Goal: Task Accomplishment & Management: Use online tool/utility

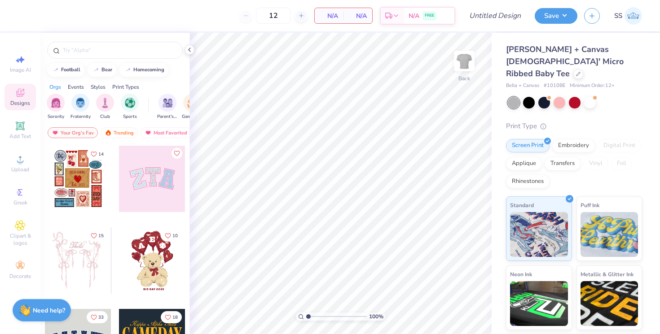
click at [21, 93] on icon at bounding box center [20, 93] width 11 height 11
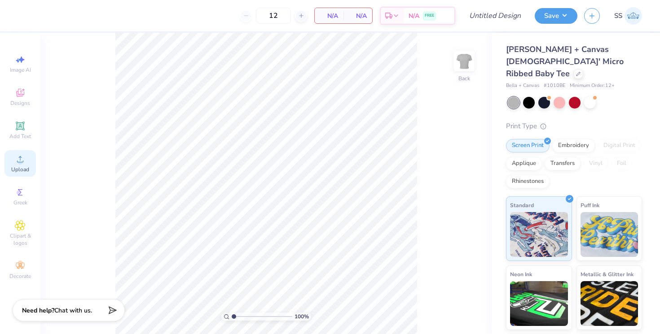
click at [18, 161] on icon at bounding box center [20, 159] width 11 height 11
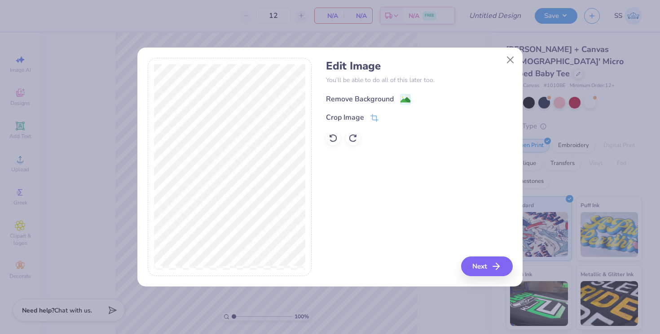
click at [397, 99] on div "Remove Background" at bounding box center [368, 99] width 85 height 11
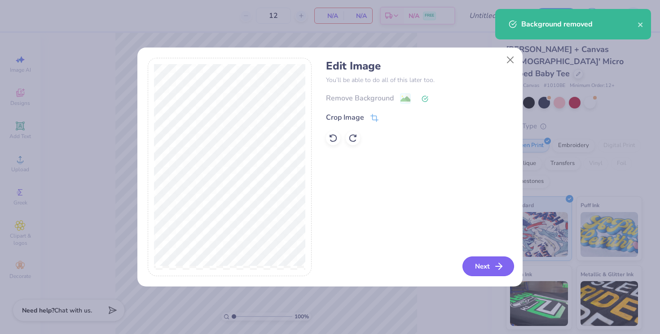
click at [498, 260] on button "Next" at bounding box center [488, 267] width 52 height 20
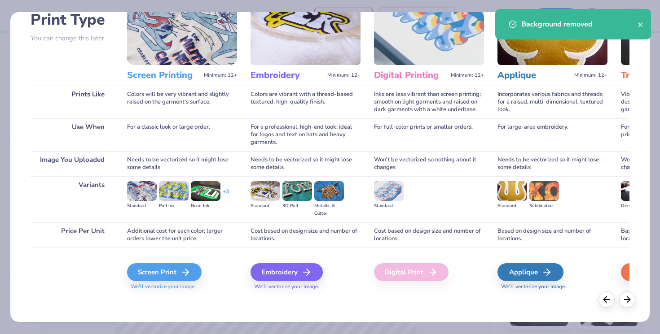
scroll to position [68, 0]
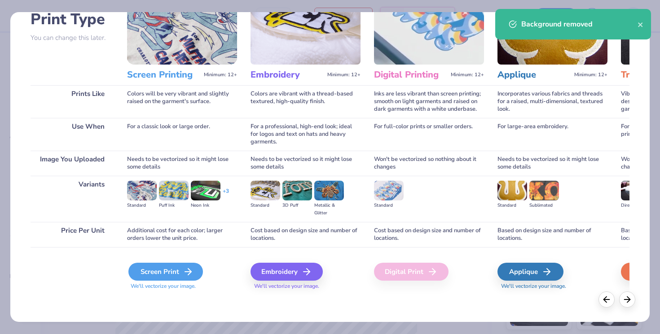
click at [175, 270] on div "Screen Print" at bounding box center [165, 272] width 75 height 18
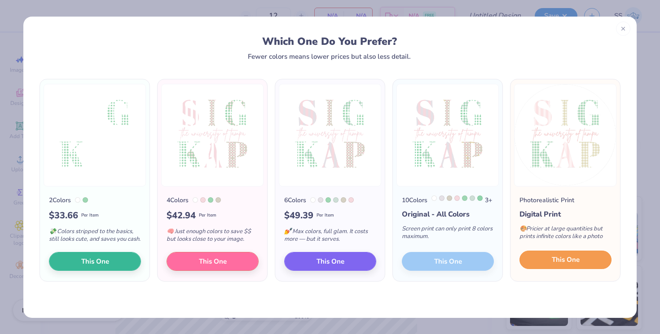
click at [559, 270] on button "This One" at bounding box center [565, 260] width 92 height 19
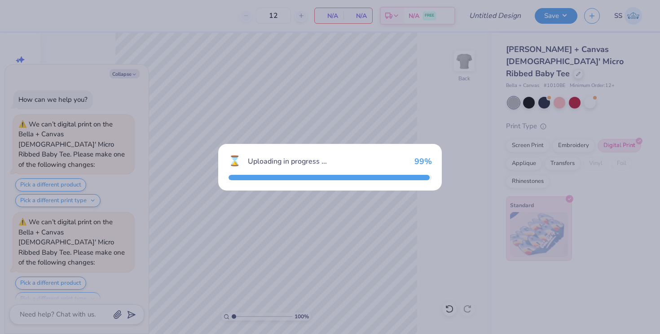
scroll to position [80, 0]
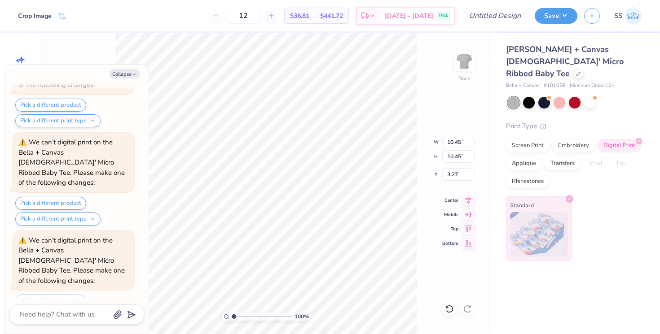
type textarea "x"
type input "6.33"
type input "7.39"
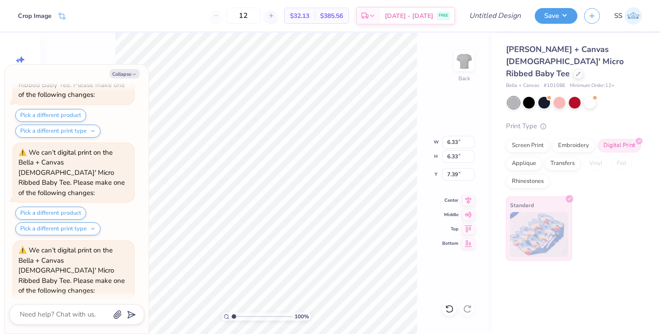
type textarea "x"
type input "1.90"
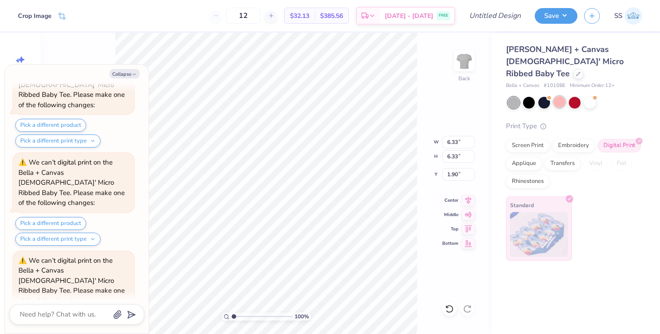
click at [555, 96] on div at bounding box center [559, 102] width 12 height 12
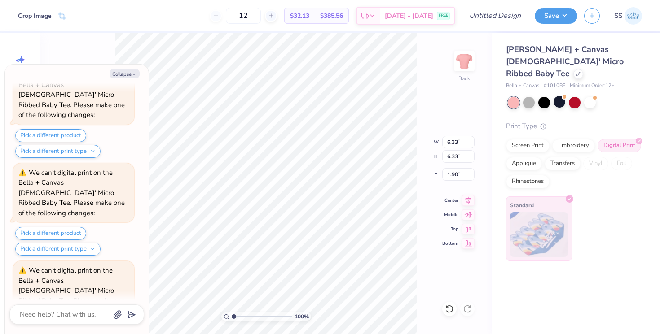
scroll to position [432, 0]
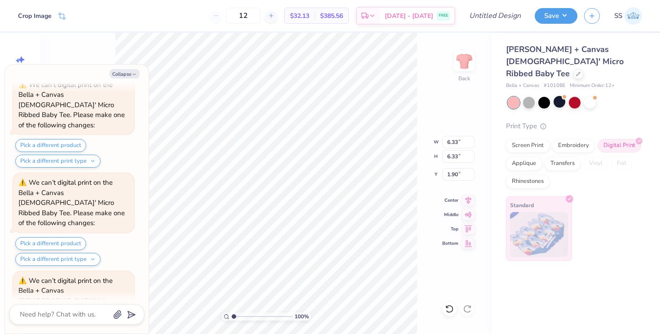
type textarea "x"
type input "1.68"
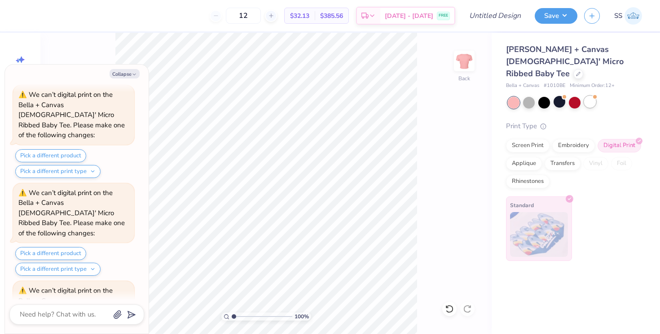
click at [590, 96] on div at bounding box center [590, 102] width 12 height 12
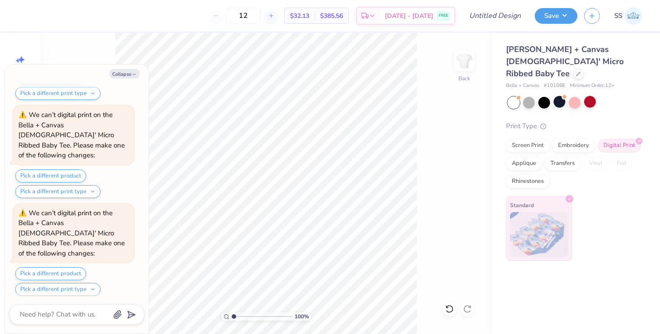
scroll to position [929, 0]
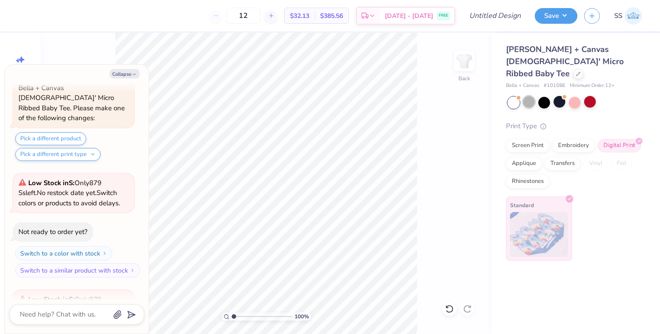
click at [530, 96] on div at bounding box center [529, 102] width 12 height 12
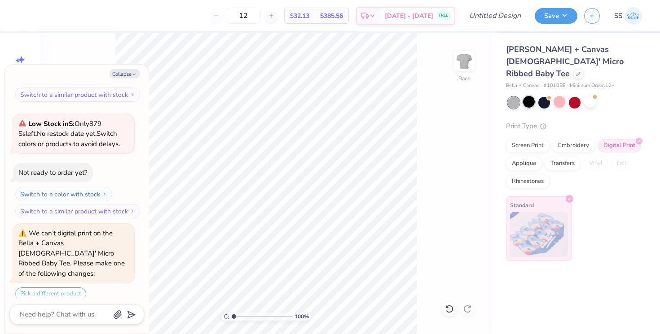
click at [527, 96] on div at bounding box center [529, 102] width 12 height 12
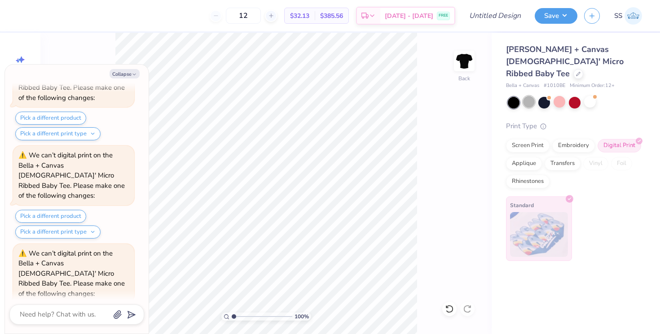
click at [531, 96] on div at bounding box center [529, 102] width 12 height 12
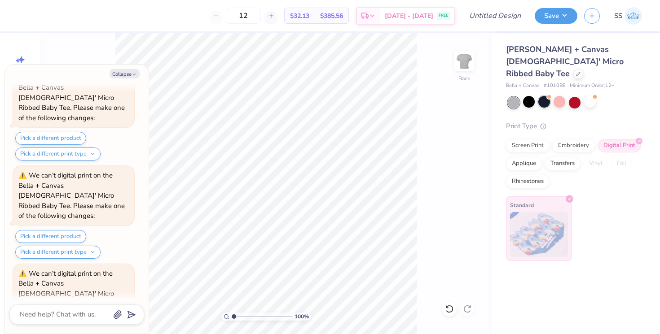
click at [539, 96] on div at bounding box center [544, 102] width 12 height 12
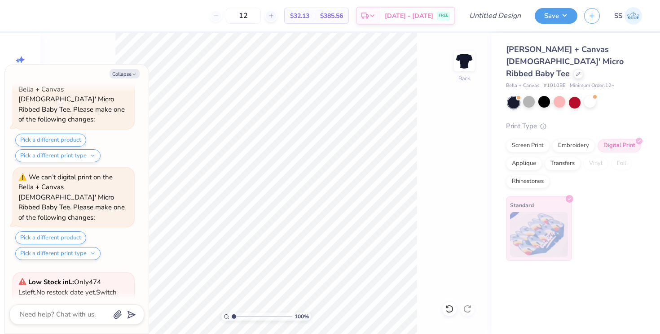
click at [432, 109] on div "100 % Back" at bounding box center [265, 184] width 451 height 302
click at [559, 19] on button "Save" at bounding box center [556, 15] width 43 height 16
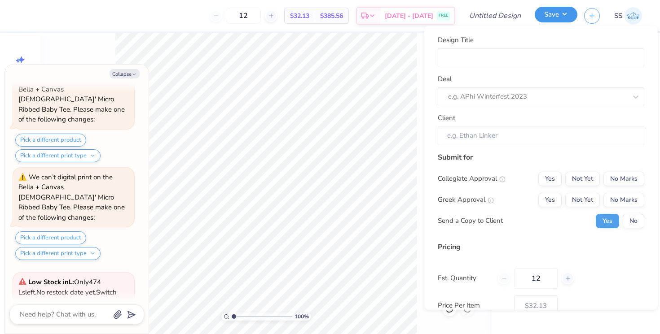
type textarea "x"
click at [524, 57] on input "Design Title" at bounding box center [541, 57] width 206 height 19
type input "S"
type textarea "x"
type input "S"
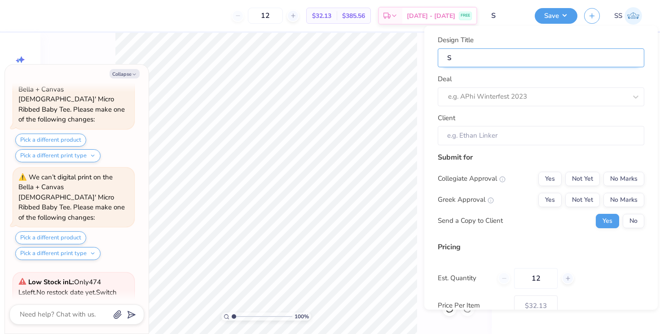
type input "SI"
type textarea "x"
type input "SI"
type input "SIG"
type textarea "x"
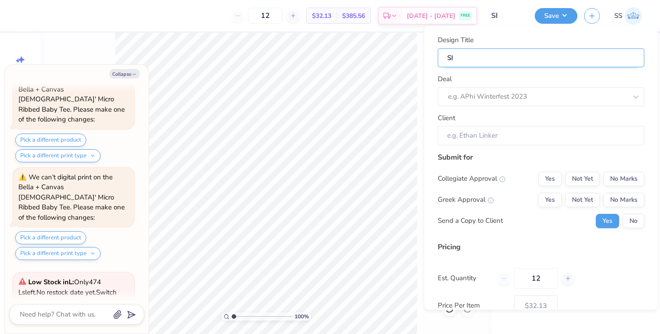
type input "SIG"
type textarea "x"
type input "SIG"
type input "SIG K"
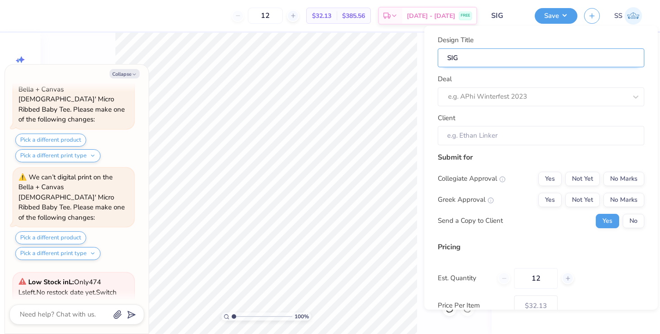
type textarea "x"
type input "SIG K"
type input "SIG KA"
type textarea "x"
type input "SIG KAP"
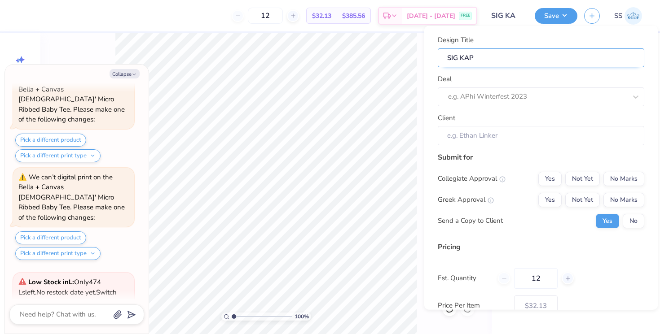
type input "SIG KAP"
type textarea "x"
type input "SIG KAP"
type textarea "x"
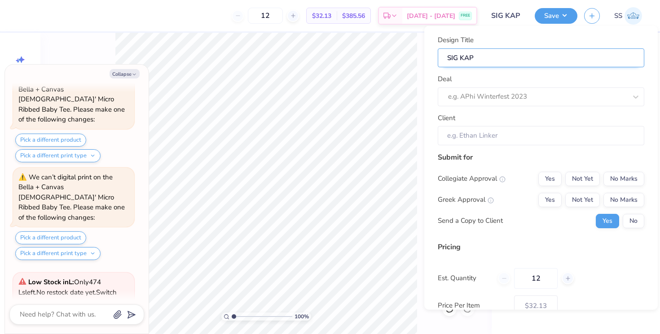
type input "SIG KAP B"
type textarea "x"
type input "SIG KAP B"
type input "SIG KAP Ba"
type textarea "x"
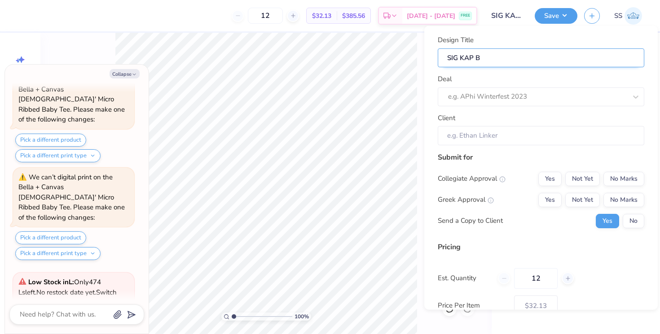
type input "SIG KAP Ba"
type input "SIG KAP Bab"
type textarea "x"
type input "SIG KAP Bab"
type input "SIG KAP Baby"
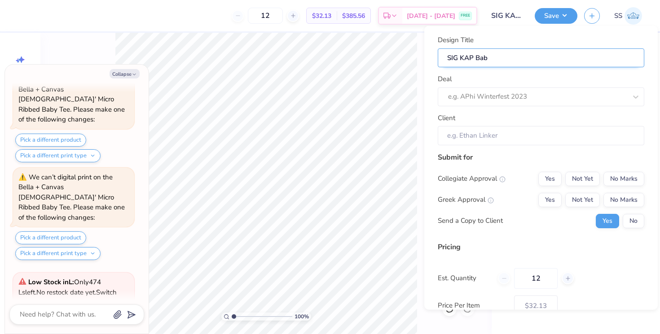
type textarea "x"
type input "SIG KAP Baby"
type textarea "x"
type input "SIG KAP Baby T"
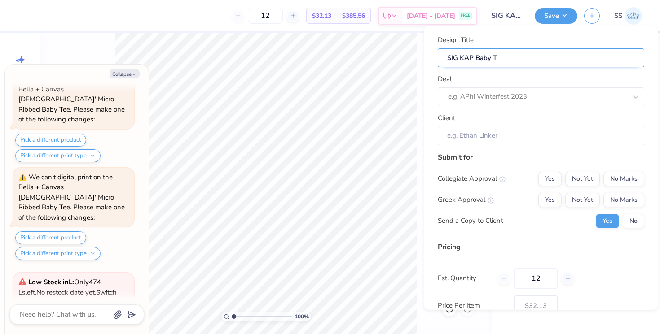
type input "SIG KAP Baby T"
type textarea "x"
type input "SIG KAP Baby Te"
type textarea "x"
type input "SIG KAP Baby Te"
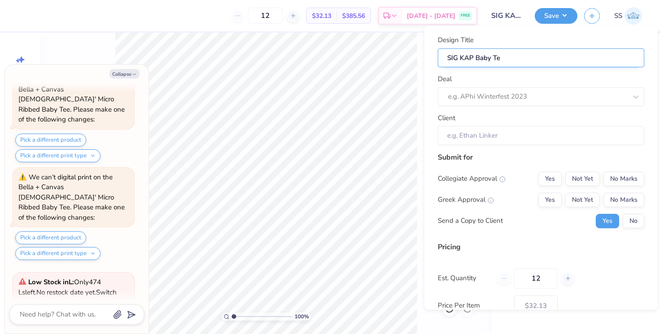
type input "SIG KAP Baby Tee"
type textarea "x"
type input "SIG KAP Baby Tee"
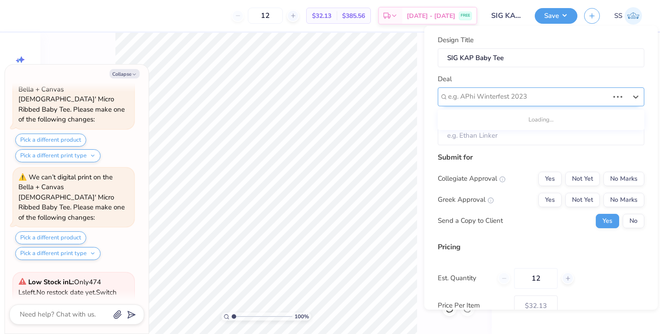
click at [585, 104] on div "e.g. APhi Winterfest 2023" at bounding box center [541, 96] width 206 height 19
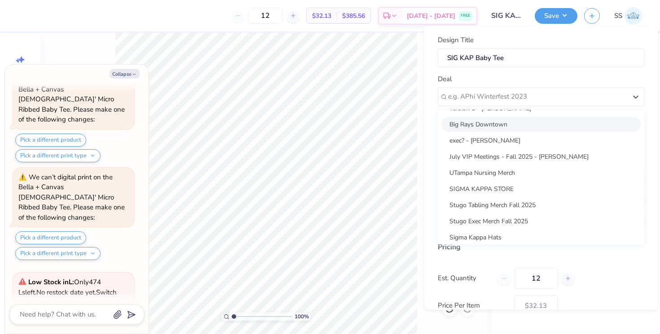
scroll to position [15, 0]
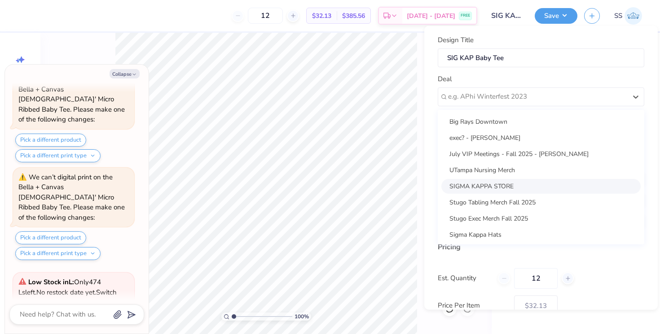
drag, startPoint x: 514, startPoint y: 177, endPoint x: 515, endPoint y: 183, distance: 5.9
click at [515, 183] on div "version 1 - [PERSON_NAME] Big Rays Downtown exec? - [PERSON_NAME] July VIP Meet…" at bounding box center [541, 177] width 206 height 135
click at [515, 183] on div "SIGMA KAPPA STORE" at bounding box center [540, 186] width 199 height 15
type textarea "x"
type input "[PERSON_NAME]"
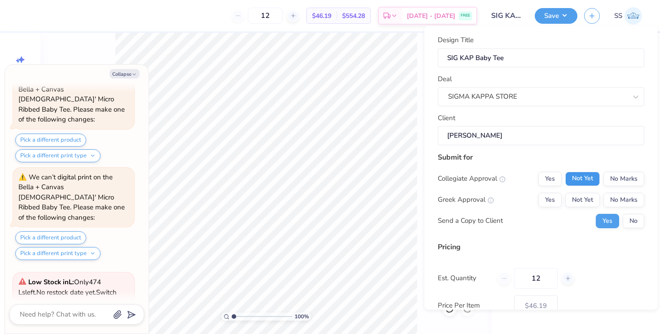
click at [579, 183] on button "Not Yet" at bounding box center [582, 178] width 35 height 14
click at [574, 198] on button "Not Yet" at bounding box center [582, 200] width 35 height 14
click at [613, 181] on button "No Marks" at bounding box center [623, 178] width 41 height 14
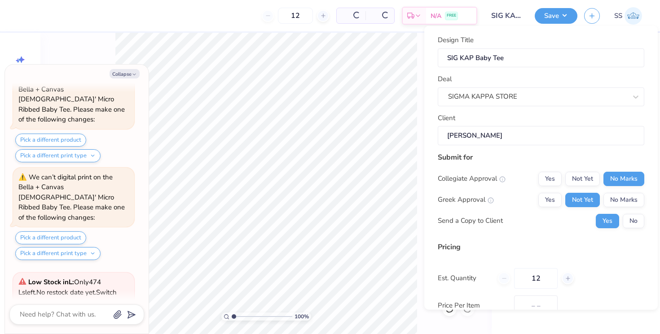
type input "$38.10"
click at [636, 221] on button "No" at bounding box center [634, 221] width 22 height 14
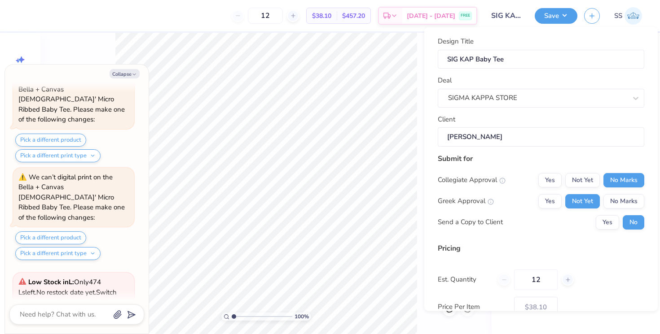
scroll to position [58, 0]
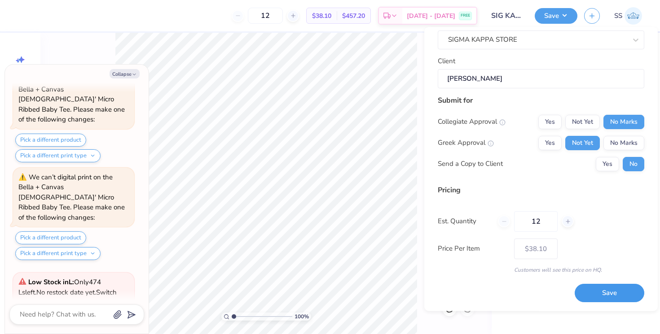
click at [588, 285] on button "Save" at bounding box center [610, 294] width 70 height 18
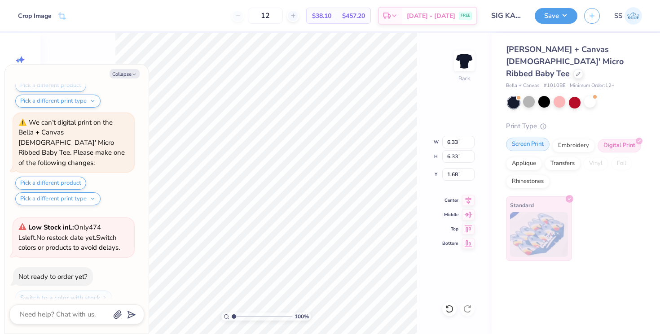
click at [536, 138] on div "Screen Print" at bounding box center [528, 144] width 44 height 13
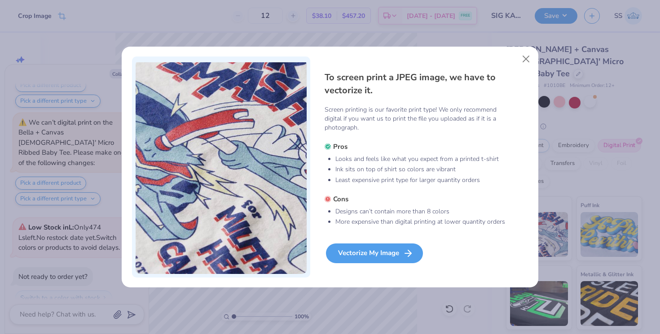
click at [355, 247] on div "Vectorize My Image" at bounding box center [374, 254] width 97 height 20
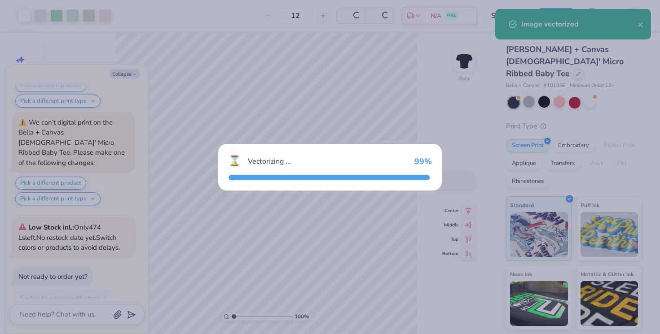
scroll to position [1879, 0]
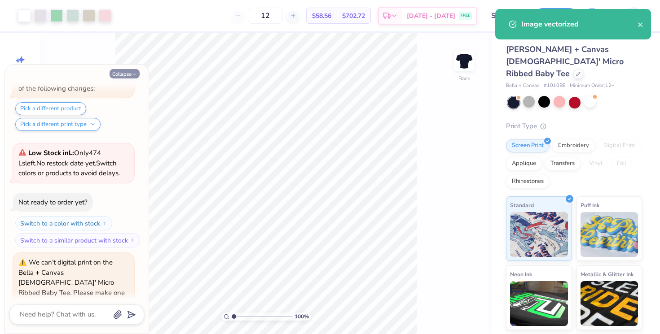
click at [134, 70] on button "Collapse" at bounding box center [125, 73] width 30 height 9
type textarea "x"
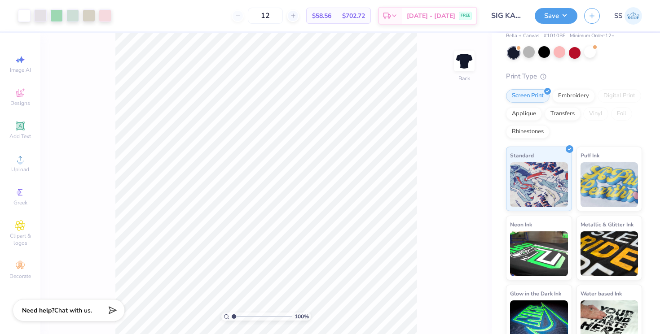
scroll to position [0, 0]
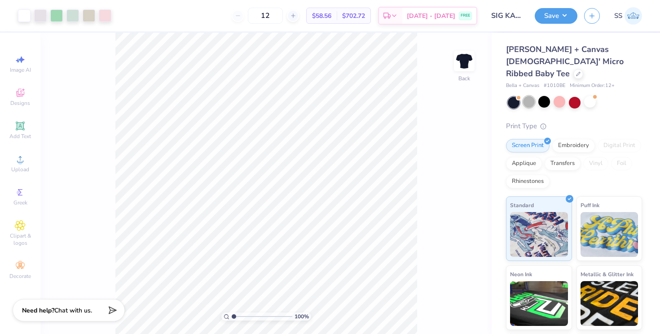
click at [527, 96] on div at bounding box center [529, 102] width 12 height 12
click at [555, 16] on button "Save" at bounding box center [556, 15] width 43 height 16
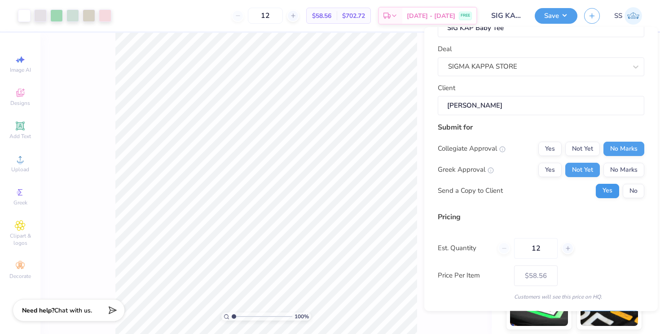
scroll to position [58, 0]
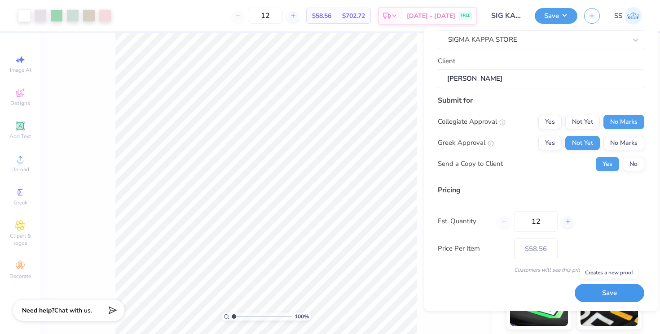
click at [608, 295] on button "Save" at bounding box center [610, 294] width 70 height 18
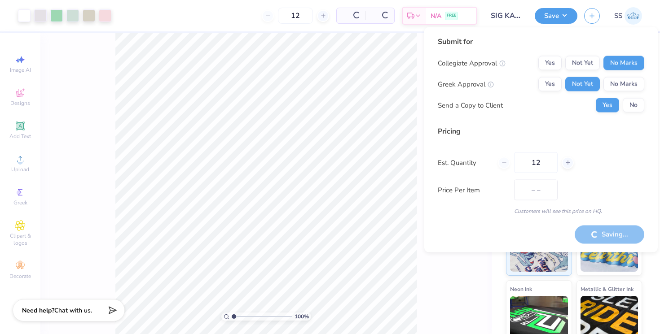
type input "$58.56"
